Goal: Information Seeking & Learning: Learn about a topic

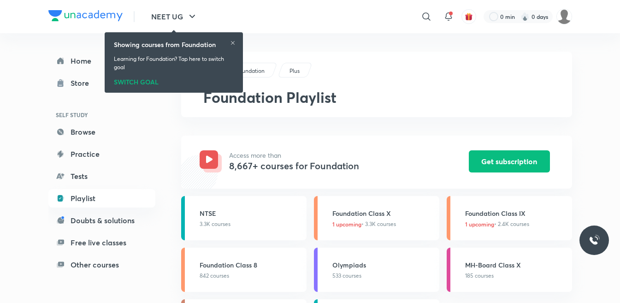
click at [231, 42] on icon at bounding box center [233, 43] width 6 height 6
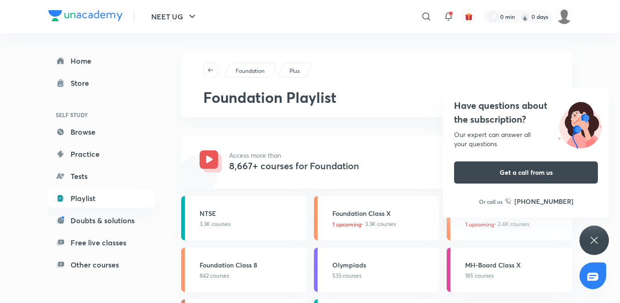
click at [419, 97] on h2 "Foundation Playlist" at bounding box center [376, 98] width 347 height 18
click at [541, 65] on div "Foundation Plus" at bounding box center [376, 70] width 347 height 15
click at [595, 245] on icon at bounding box center [594, 240] width 11 height 11
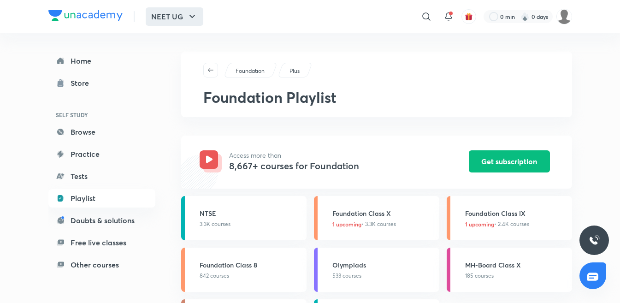
click at [191, 18] on icon "button" at bounding box center [192, 16] width 11 height 11
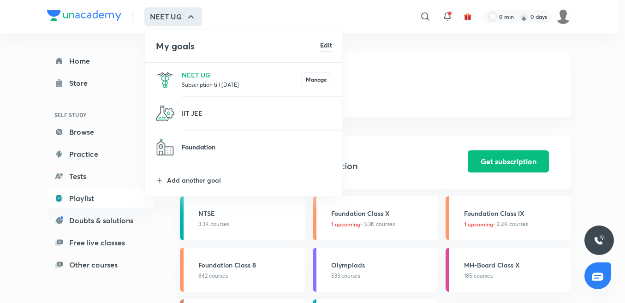
click at [201, 146] on p "Foundation" at bounding box center [257, 147] width 150 height 10
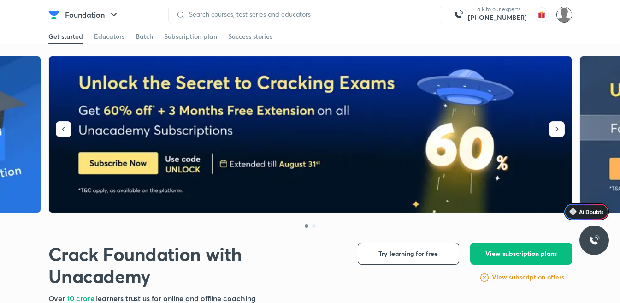
click at [569, 18] on img at bounding box center [565, 15] width 16 height 16
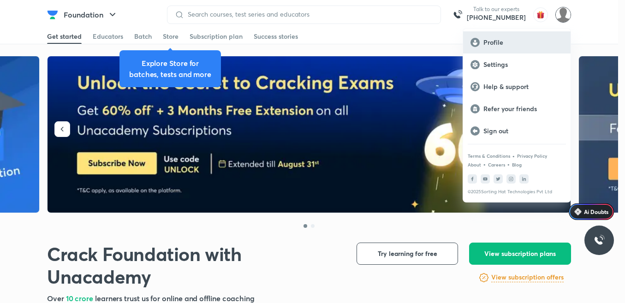
click at [494, 52] on div "Profile" at bounding box center [516, 42] width 107 height 22
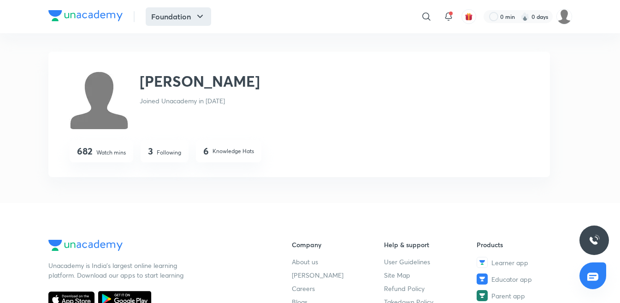
click at [184, 14] on button "Foundation" at bounding box center [178, 16] width 65 height 18
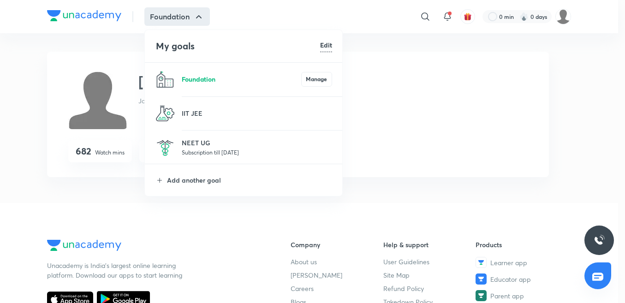
click at [221, 81] on p "Foundation" at bounding box center [241, 79] width 119 height 10
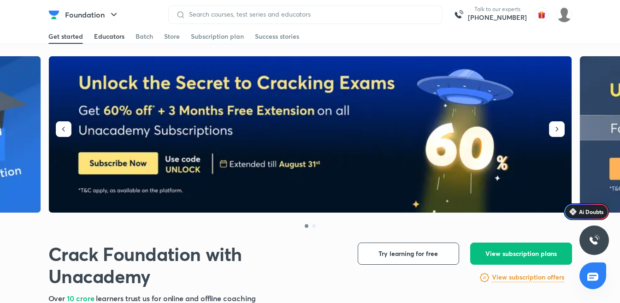
click at [109, 34] on div "Educators" at bounding box center [109, 36] width 30 height 9
click at [220, 39] on div "Subscription plan" at bounding box center [217, 36] width 53 height 9
